Goal: Browse casually: Explore the website without a specific task or goal

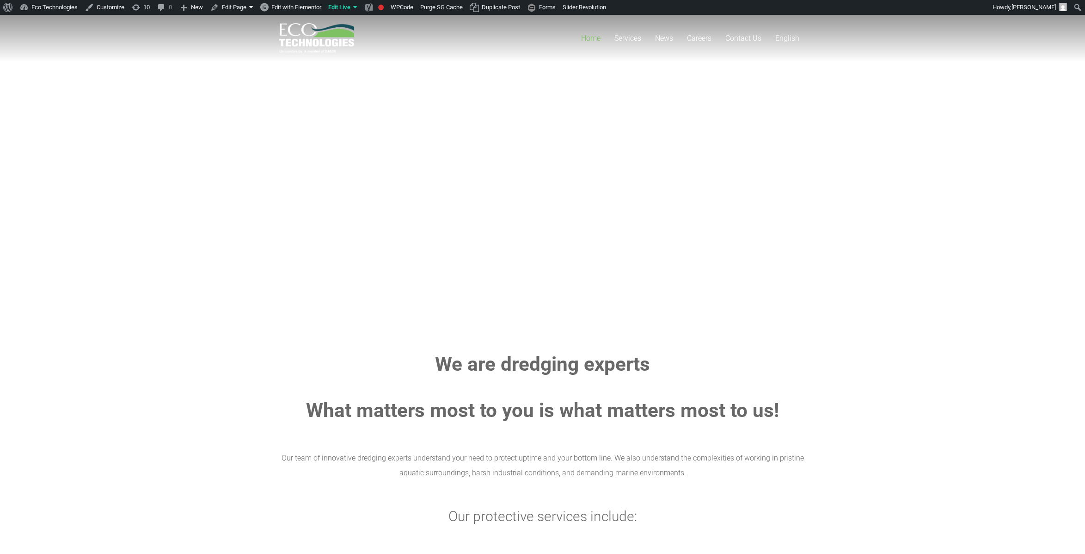
click at [242, 127] on rs-slide "Protect Most what matters Natural resources. Project timelines. Professional re…" at bounding box center [542, 161] width 1085 height 324
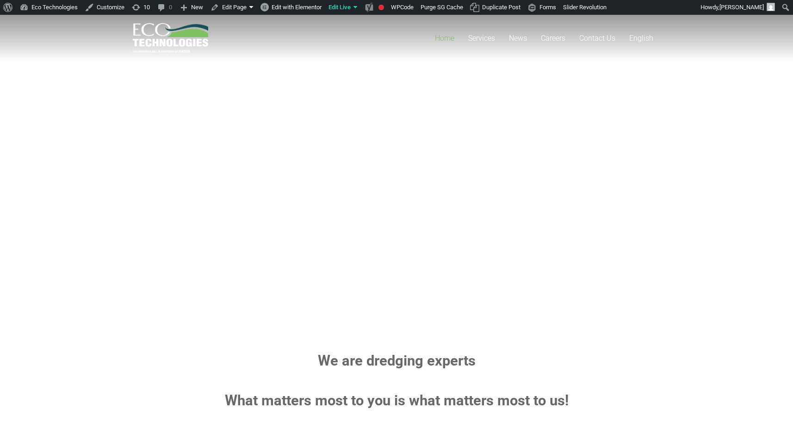
click at [236, 170] on rs-layer "Natural resources. Project timelines. Professional relationships." at bounding box center [359, 171] width 324 height 10
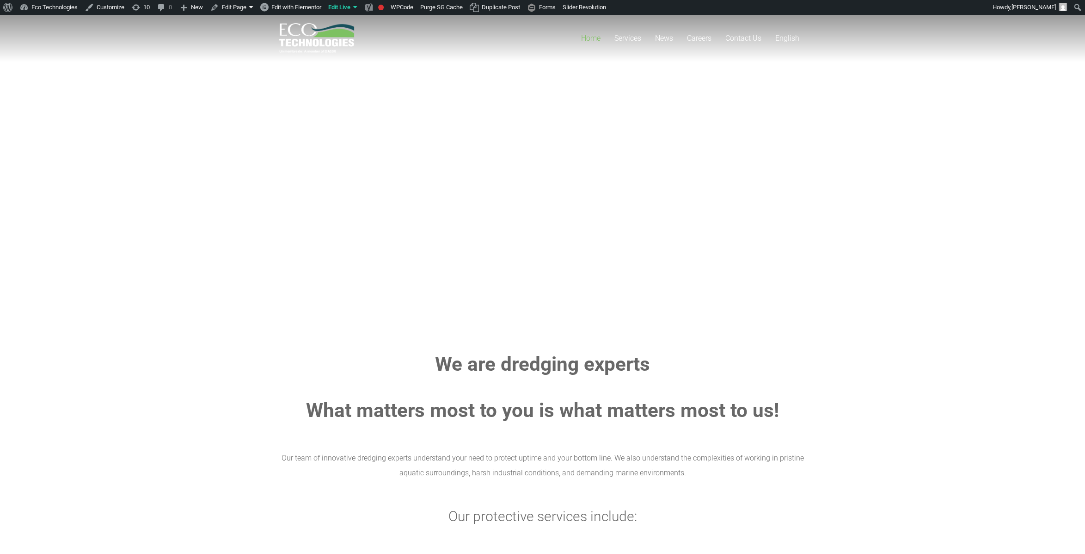
click at [206, 147] on rs-slide "Protect Most what matters Natural resources. Project timelines. Professional re…" at bounding box center [542, 161] width 1085 height 324
drag, startPoint x: 413, startPoint y: 178, endPoint x: 985, endPoint y: 323, distance: 589.4
drag, startPoint x: 985, startPoint y: 323, endPoint x: 125, endPoint y: 76, distance: 894.6
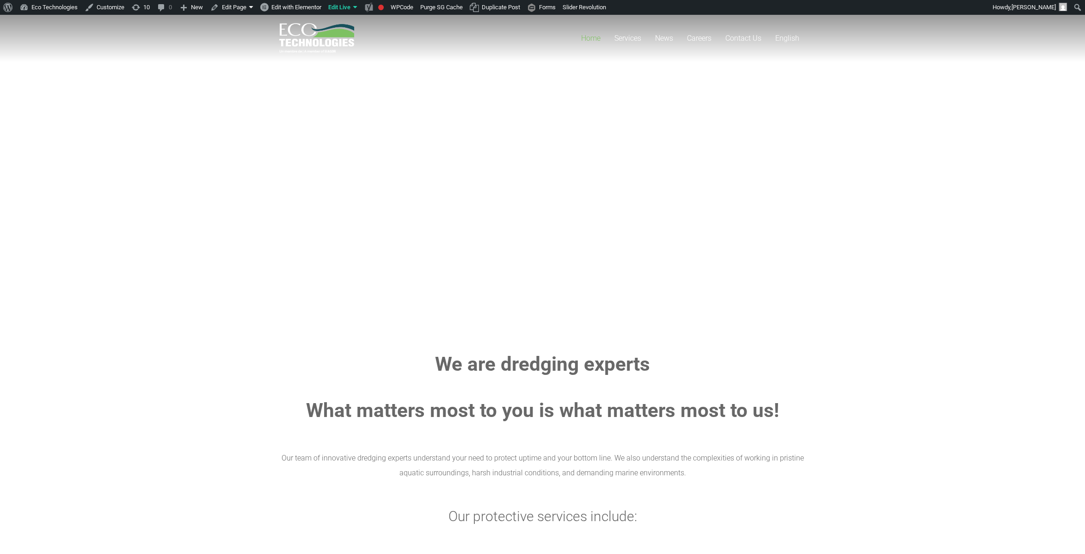
drag, startPoint x: 658, startPoint y: 372, endPoint x: 223, endPoint y: 69, distance: 530.2
click at [222, 120] on rs-slide "Protect Most what matters Natural resources. Project timelines. Professional re…" at bounding box center [542, 161] width 1085 height 324
click at [569, 144] on rs-slide "Protect Most what matters Natural resources. Project timelines. Professional re…" at bounding box center [542, 161] width 1085 height 324
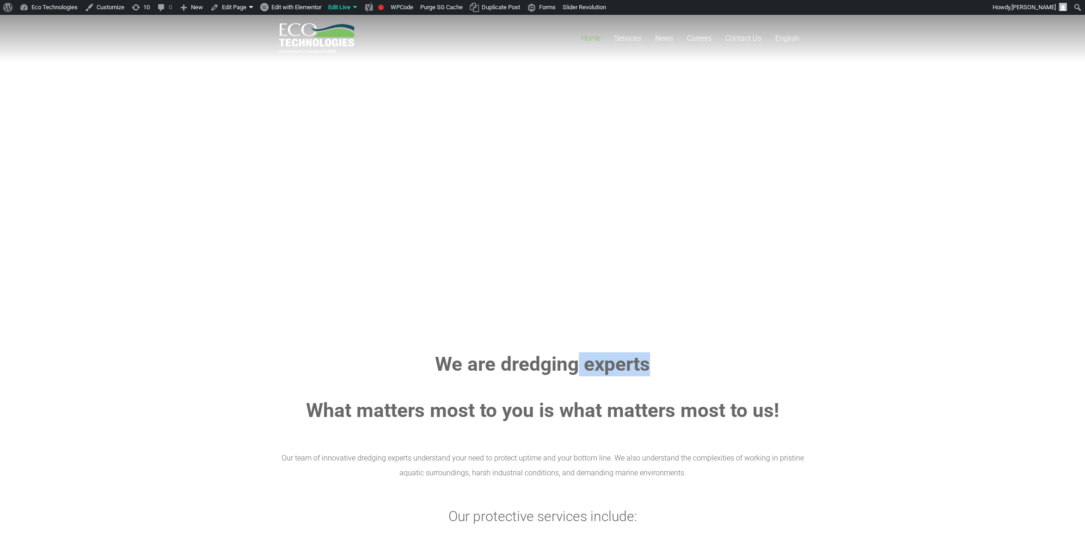
click at [385, 167] on rs-layer "Natural resources. Project timelines. Professional relationships." at bounding box center [545, 171] width 324 height 10
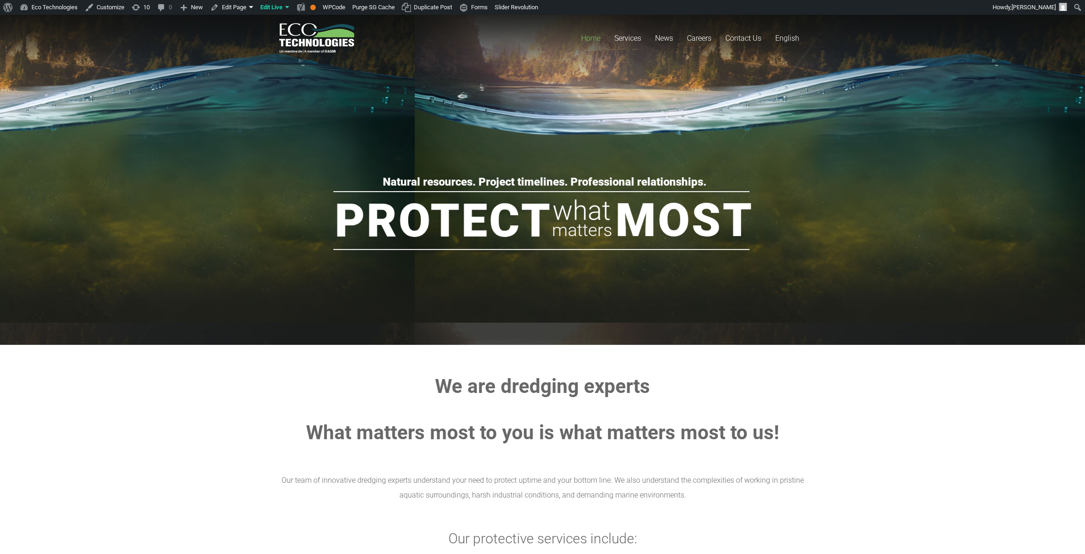
click at [945, 427] on section "We are dredging experts What matters most to you is what matters most to us! Ou…" at bounding box center [542, 523] width 1085 height 356
drag, startPoint x: 898, startPoint y: 334, endPoint x: 206, endPoint y: 64, distance: 742.7
click at [211, 283] on rs-slide "Protect Most what matters Natural resources. Project timelines. Professional re…" at bounding box center [542, 172] width 1085 height 324
click at [429, 299] on rs-slide "Protect Most what matters Natural resources. Project timelines. Professional re…" at bounding box center [542, 172] width 1085 height 324
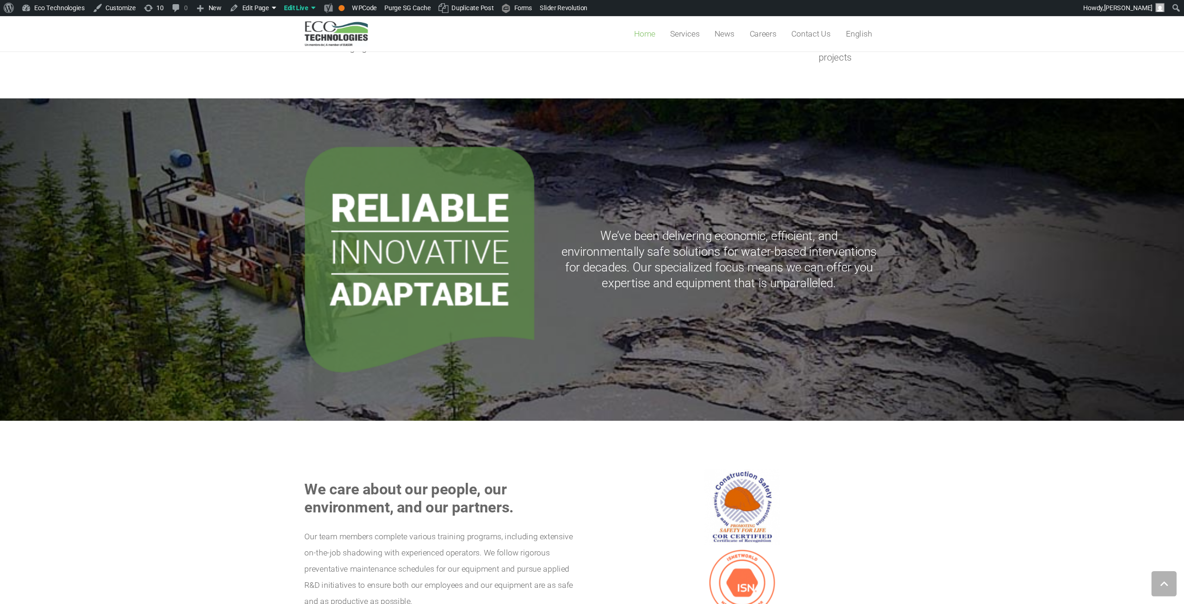
scroll to position [814, 0]
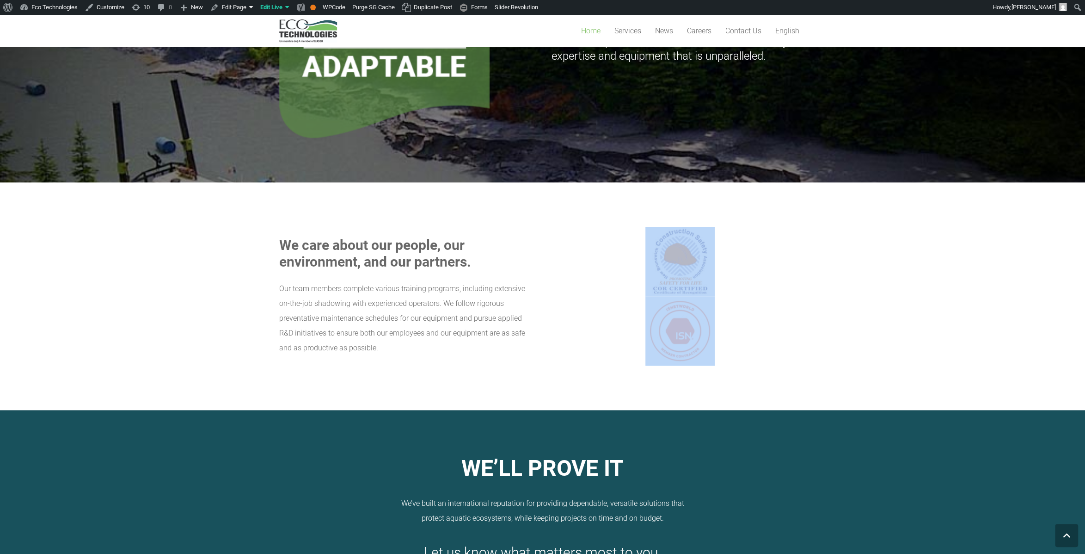
drag, startPoint x: 801, startPoint y: 283, endPoint x: 568, endPoint y: 129, distance: 278.5
click at [568, 182] on section "We care about our people, our environment, and our partners. Our team members c…" at bounding box center [542, 296] width 1085 height 228
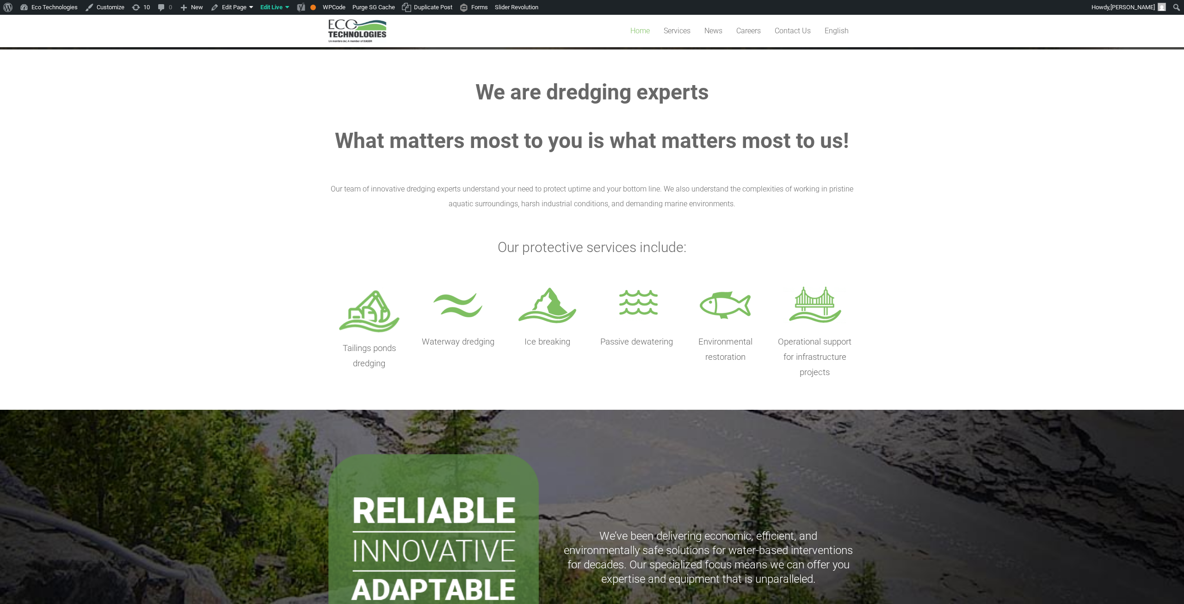
scroll to position [0, 0]
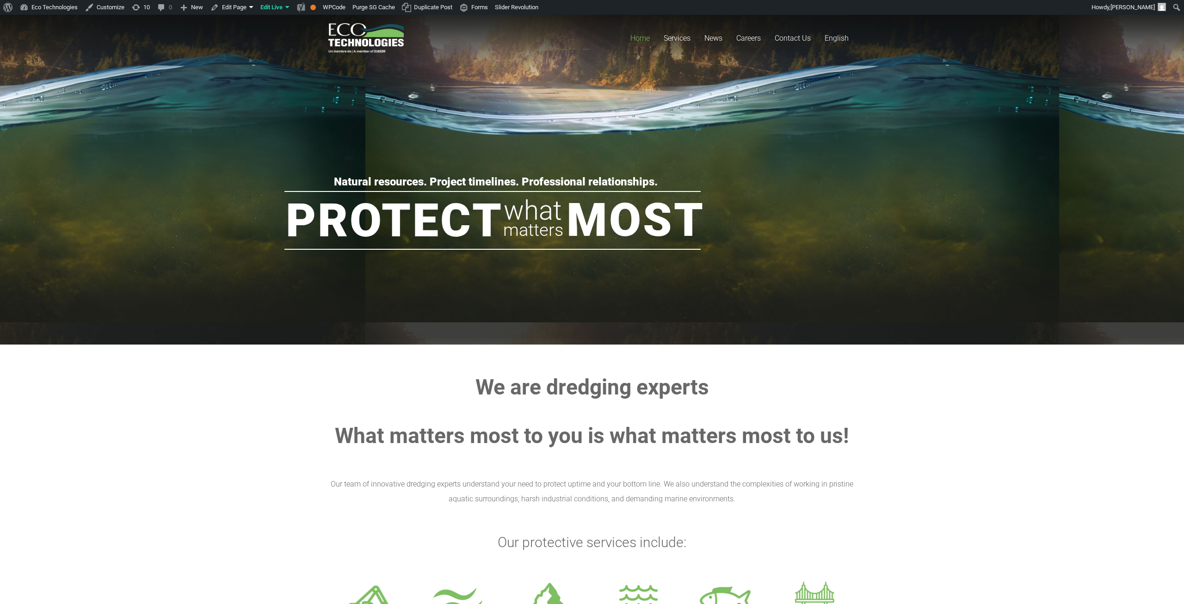
click at [852, 371] on section "We are dredging experts What matters most to you is what matters most to us! Ou…" at bounding box center [592, 525] width 1184 height 360
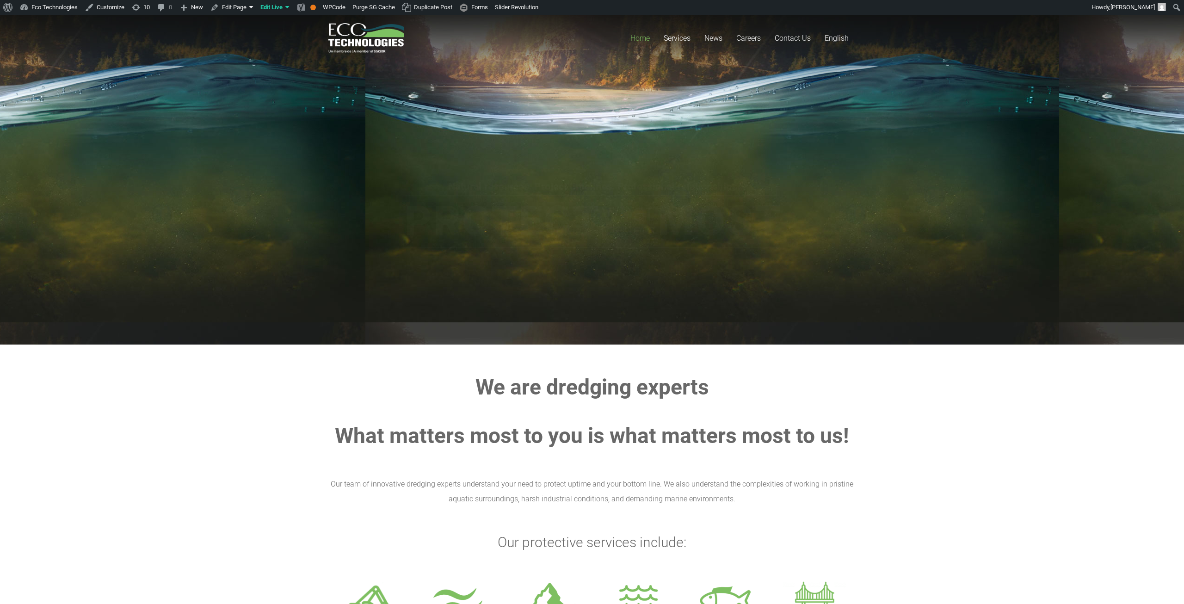
click at [927, 414] on section "We are dredging experts What matters most to you is what matters most to us! Ou…" at bounding box center [592, 525] width 1184 height 360
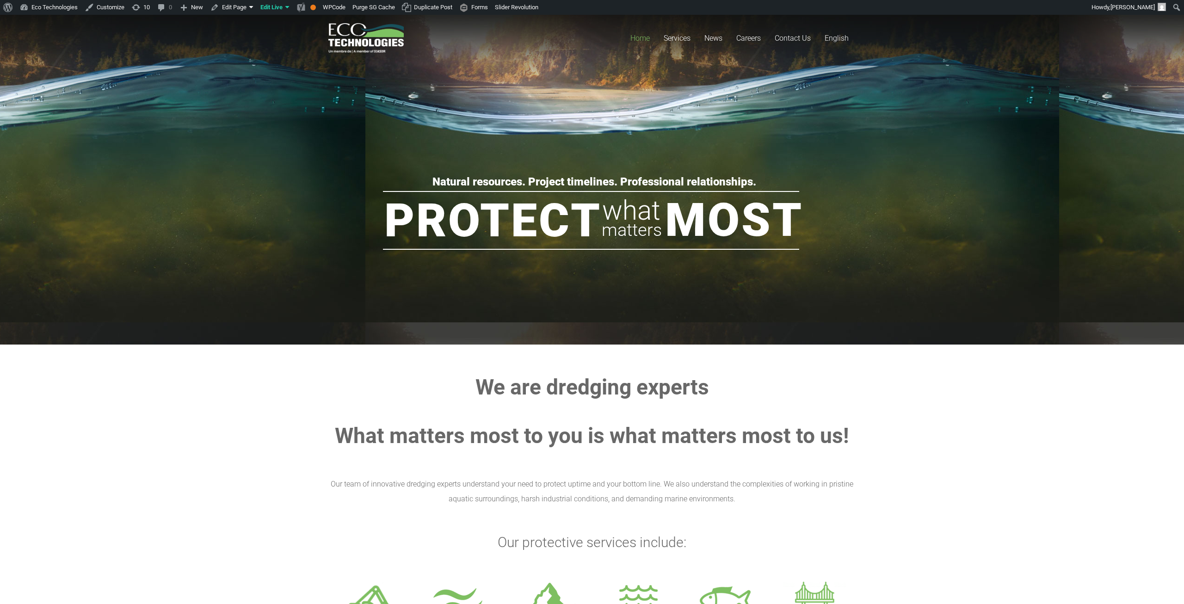
click at [443, 267] on rs-group "Protect Most what matters Natural resources. Project timelines. Professional re…" at bounding box center [592, 228] width 572 height 109
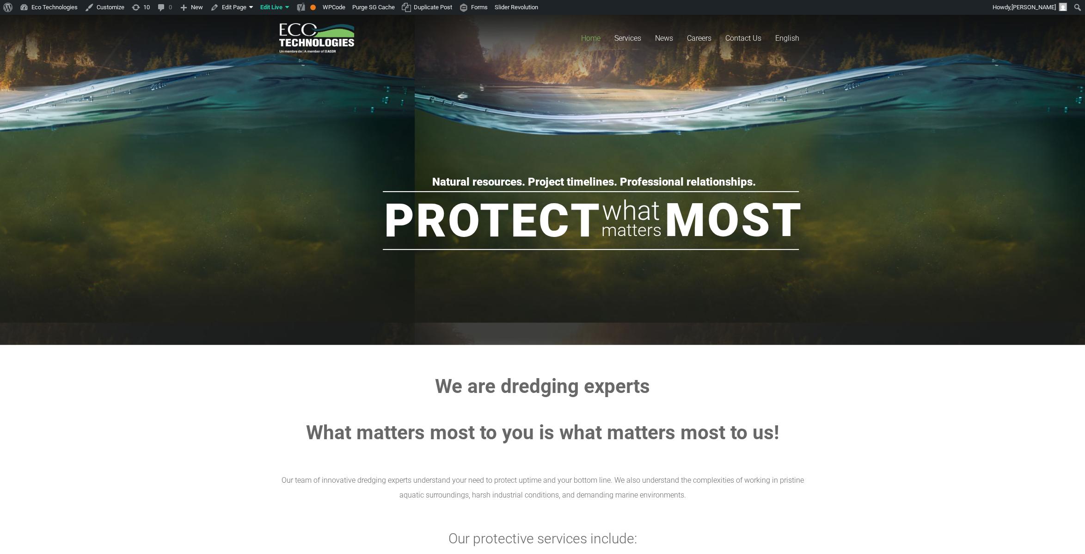
click at [372, 122] on rs-slide "Protect Most what matters Natural resources. Project timelines. Professional re…" at bounding box center [592, 172] width 1184 height 324
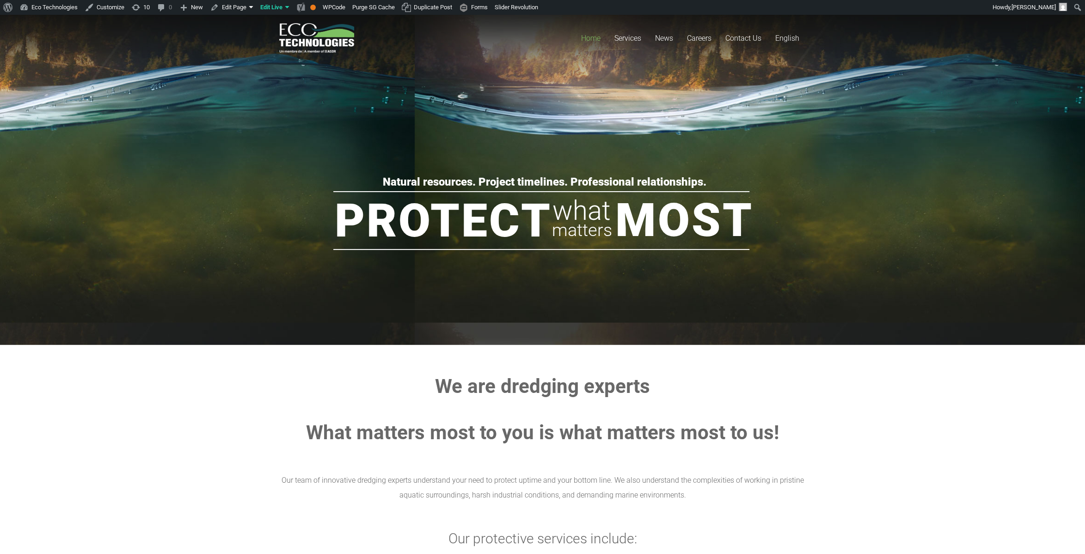
click at [216, 408] on section "We are dredging experts What matters most to you is what matters most to us! Ou…" at bounding box center [542, 523] width 1085 height 356
click at [909, 450] on section "We are dredging experts What matters most to you is what matters most to us! Ou…" at bounding box center [542, 523] width 1085 height 356
